Goal: Check status: Check status

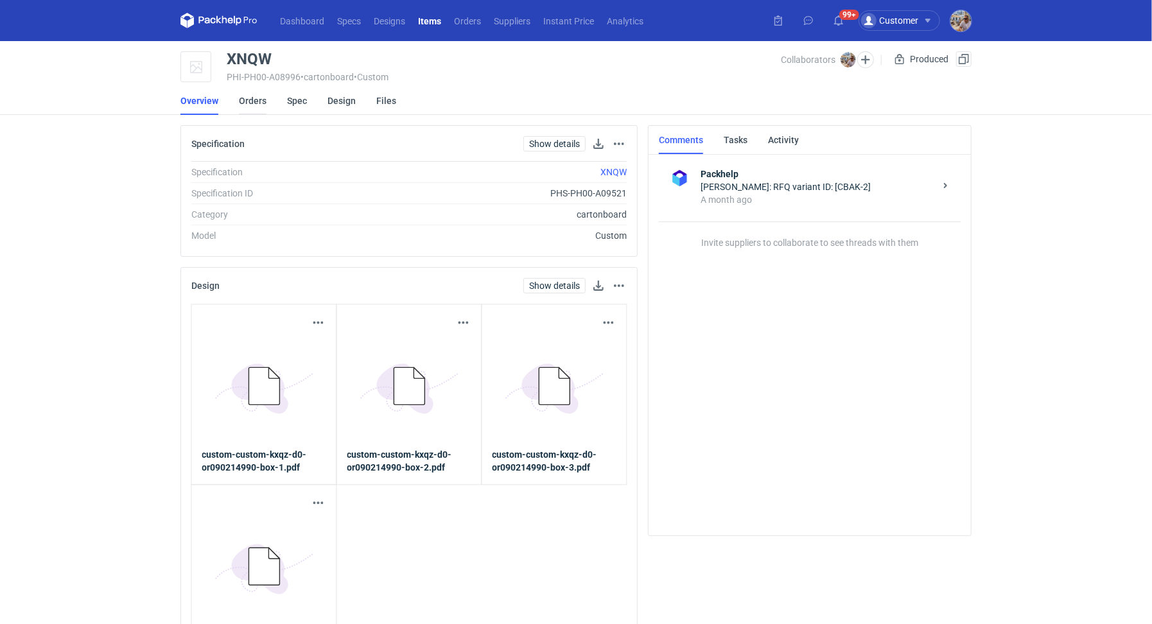
click at [243, 107] on link "Orders" at bounding box center [253, 101] width 28 height 28
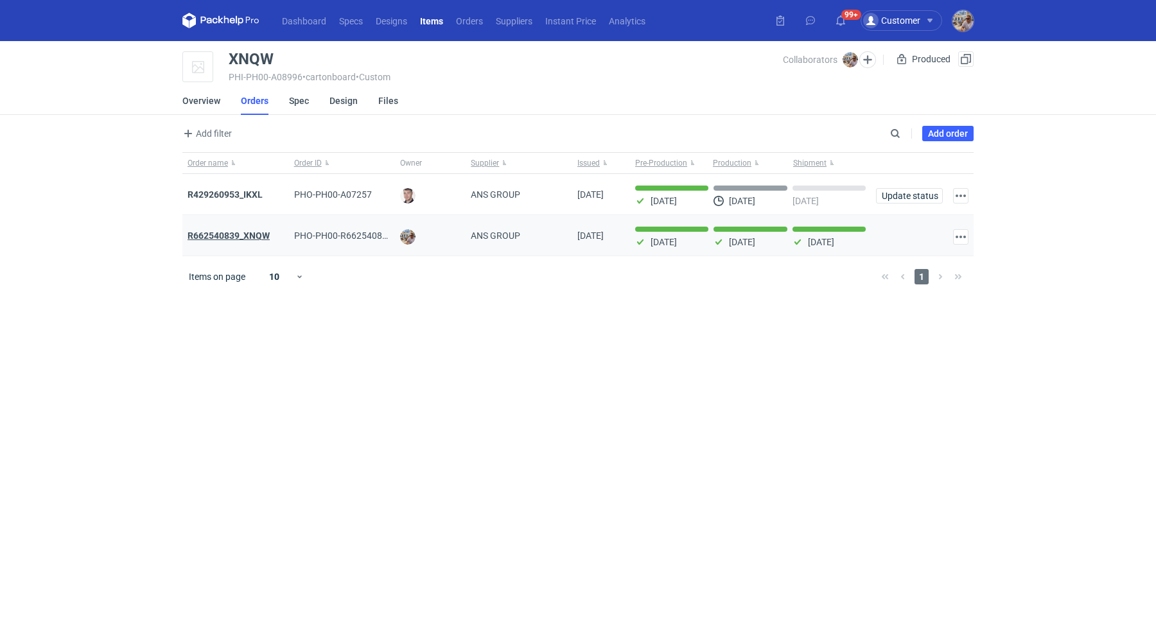
click at [253, 236] on strong "R662540839_XNQW" at bounding box center [228, 235] width 82 height 10
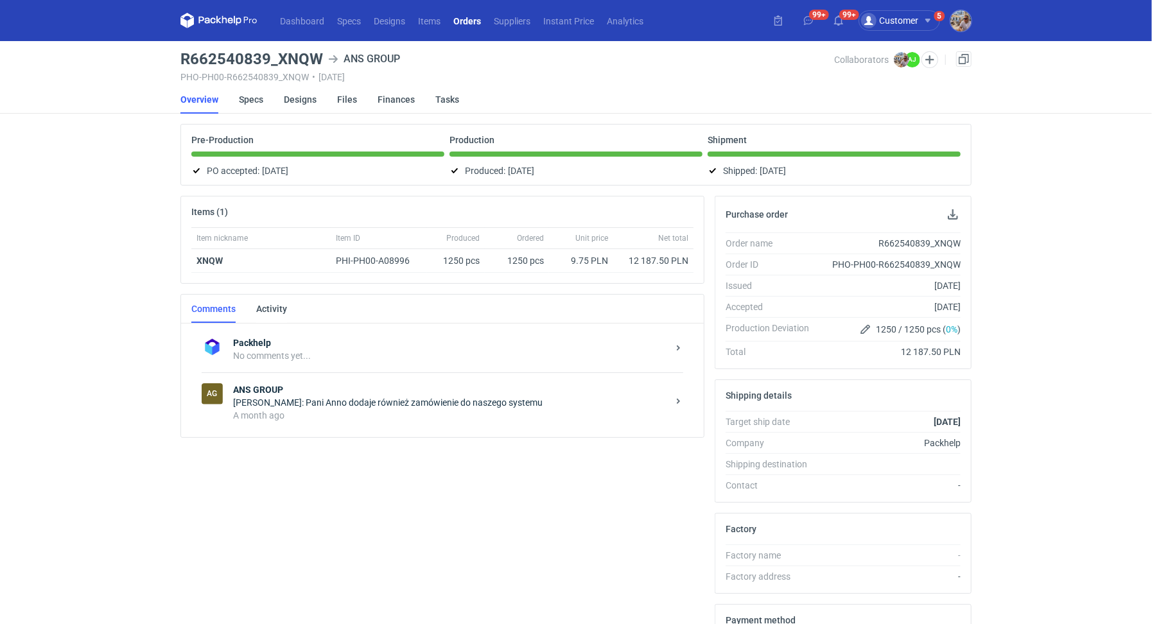
click at [368, 413] on div "A month ago" at bounding box center [450, 415] width 435 height 13
